Goal: Browse casually

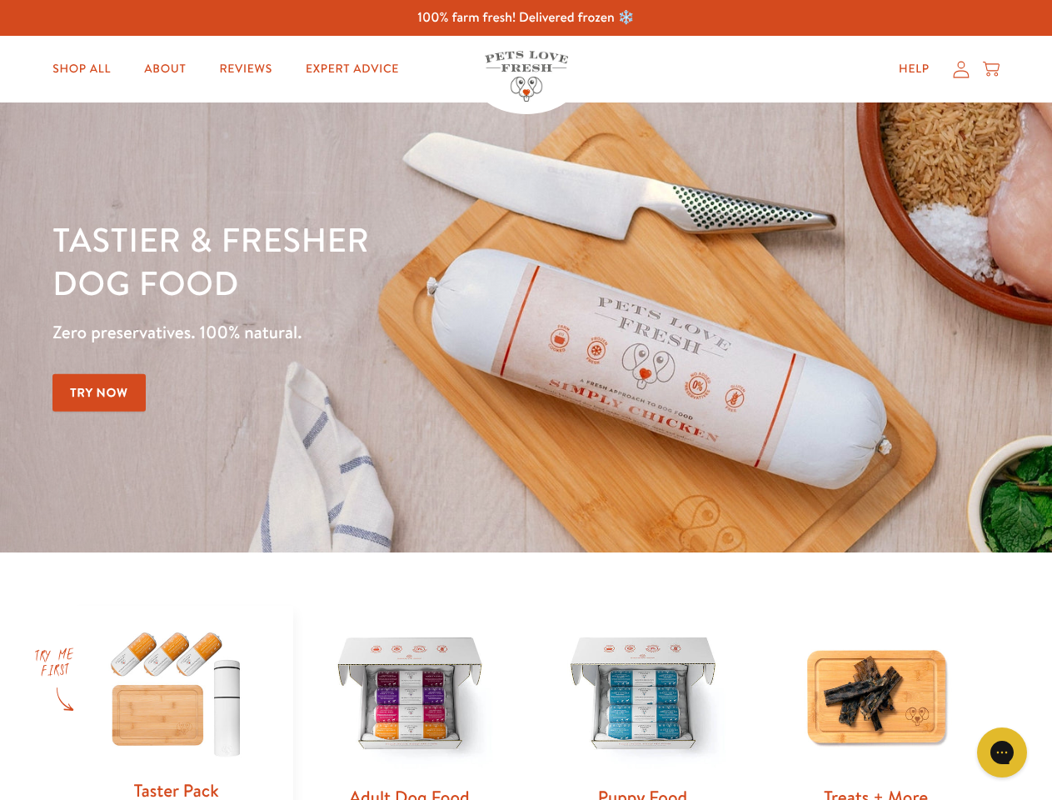
click at [526, 400] on div "Tastier & fresher dog food Zero preservatives. 100% natural. Try Now" at bounding box center [368, 327] width 632 height 220
click at [1002, 752] on icon "Gorgias live chat" at bounding box center [1002, 752] width 16 height 16
